Goal: Transaction & Acquisition: Obtain resource

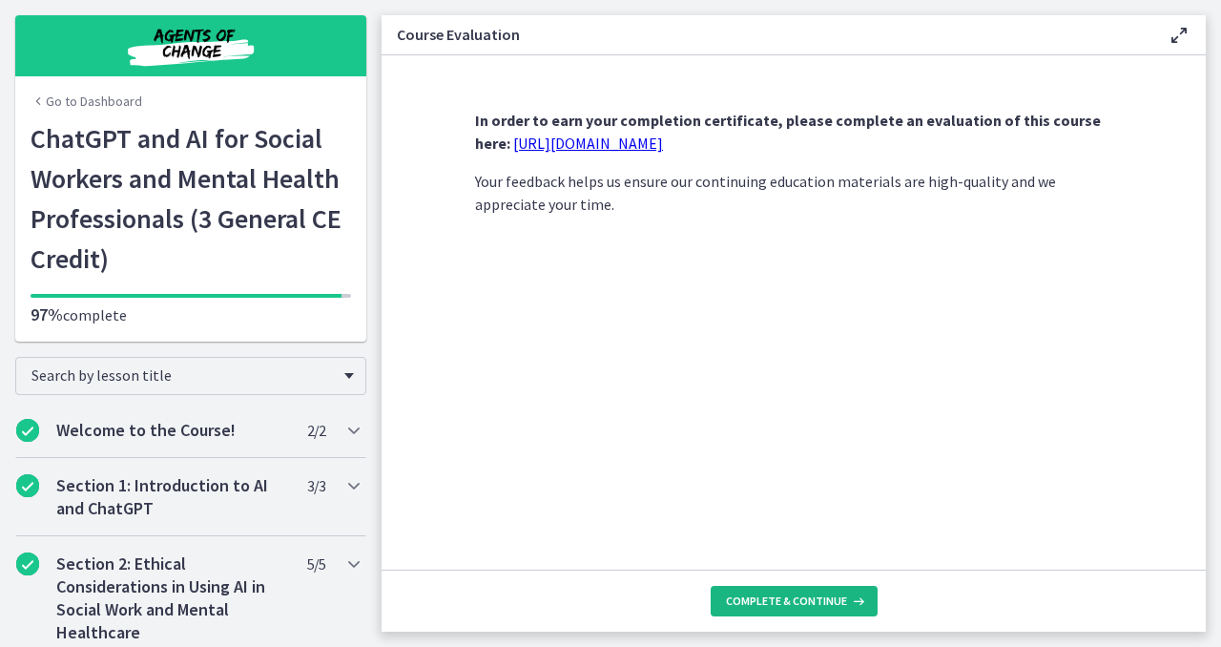
click at [769, 601] on span "Complete & continue" at bounding box center [786, 600] width 121 height 15
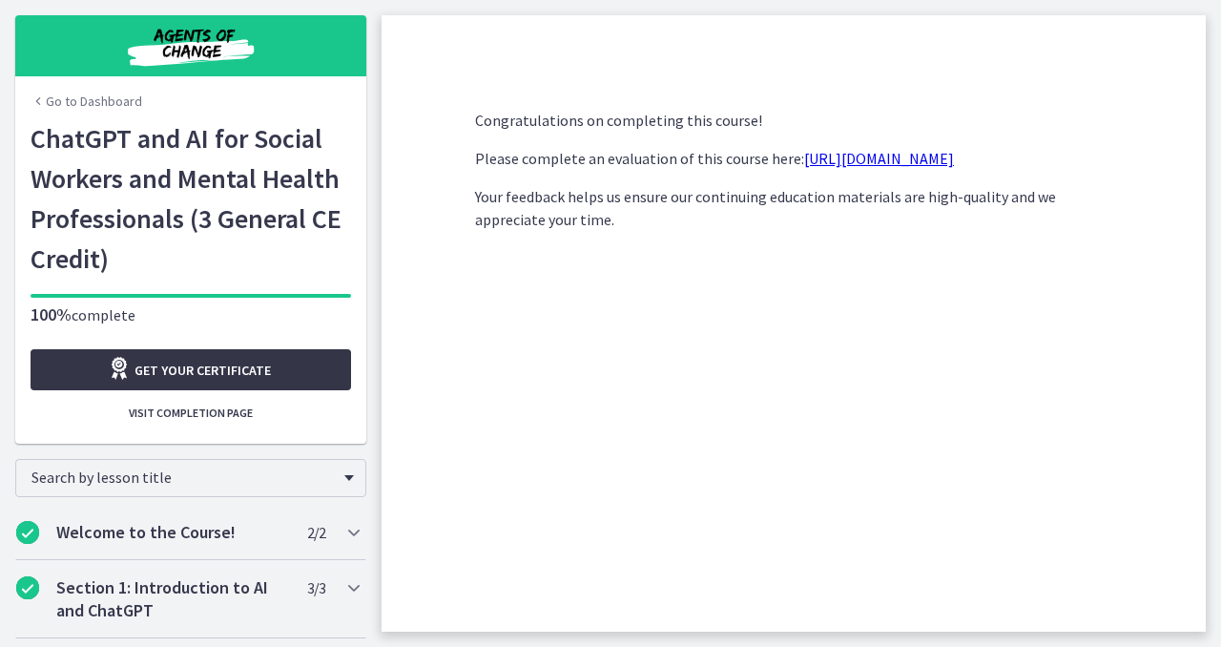
click at [299, 368] on link "Get your certificate" at bounding box center [191, 369] width 320 height 41
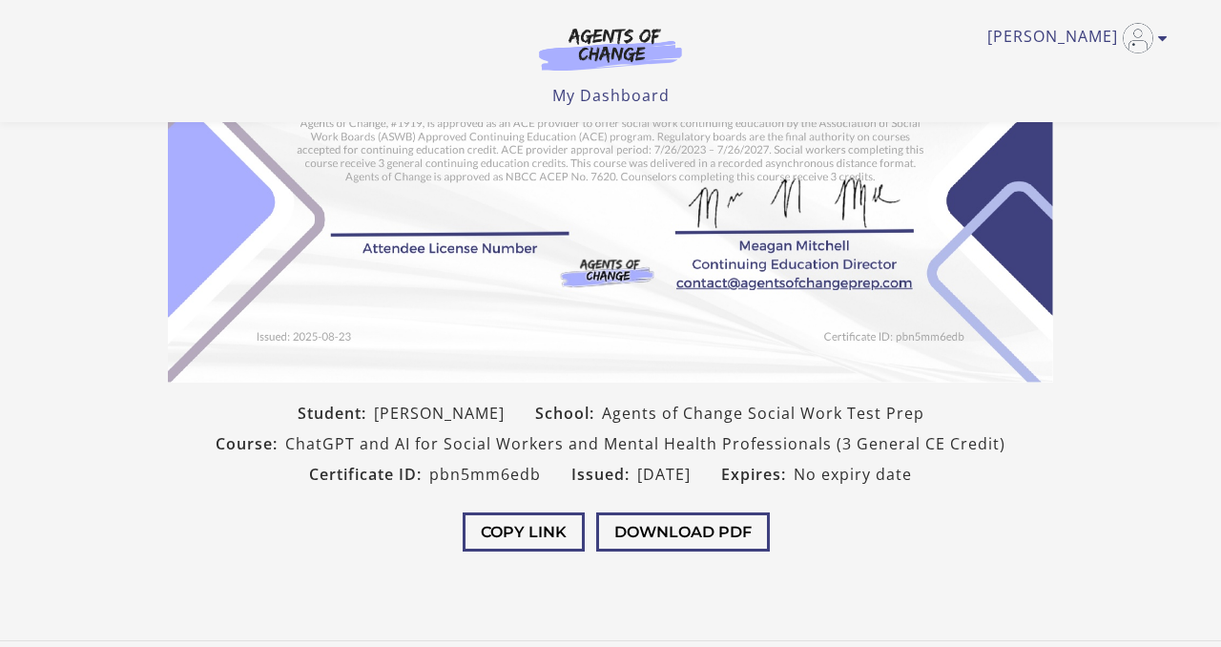
scroll to position [290, 0]
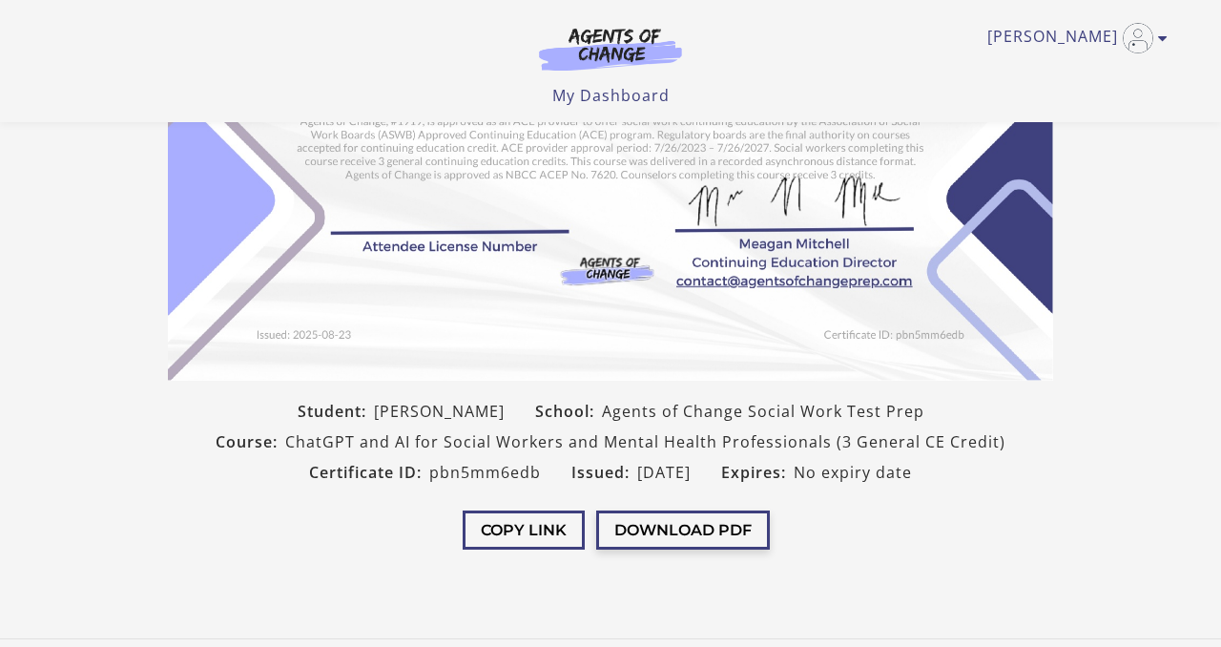
click at [651, 534] on button "Download PDF" at bounding box center [683, 529] width 174 height 39
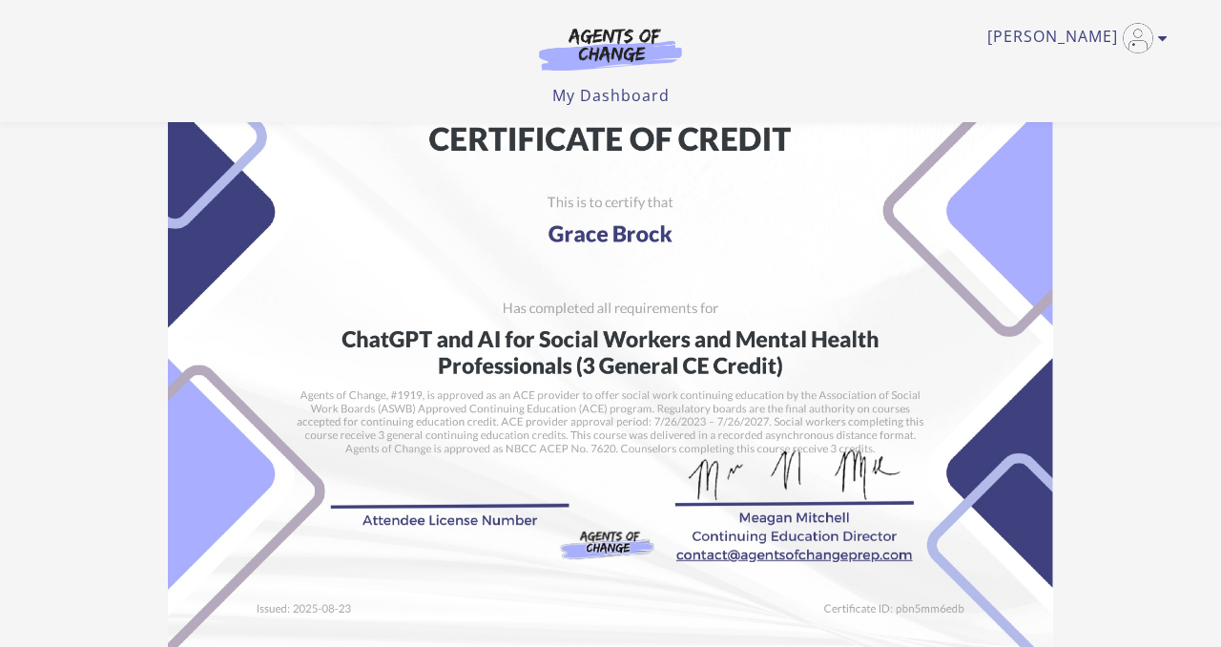
scroll to position [12, 0]
